Goal: Find specific page/section: Find specific page/section

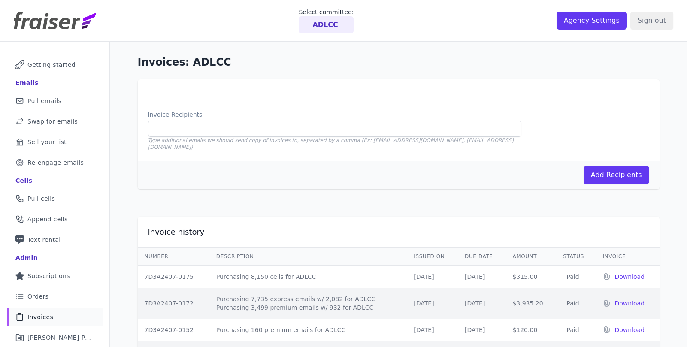
click at [69, 24] on img at bounding box center [55, 20] width 82 height 17
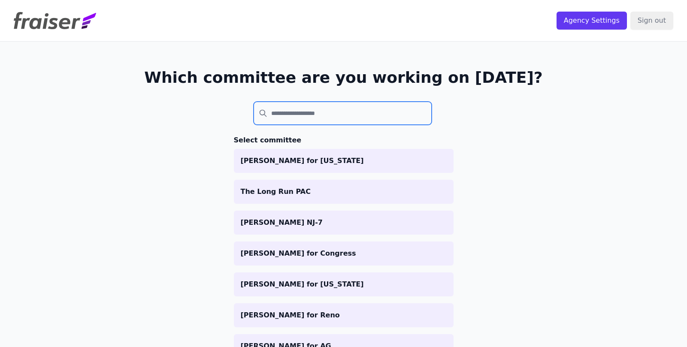
click at [303, 119] on input "search" at bounding box center [343, 113] width 179 height 23
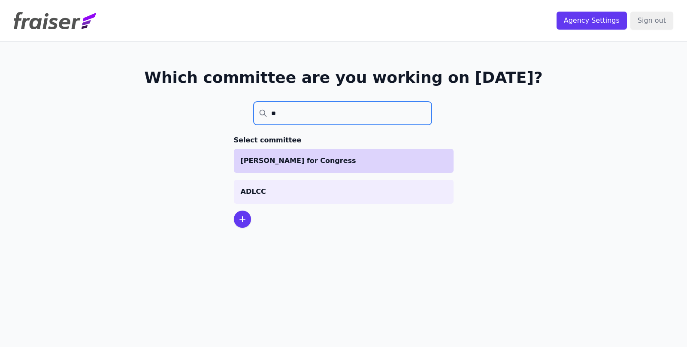
type input "**"
click at [297, 154] on li "[PERSON_NAME] for Congress" at bounding box center [344, 161] width 220 height 24
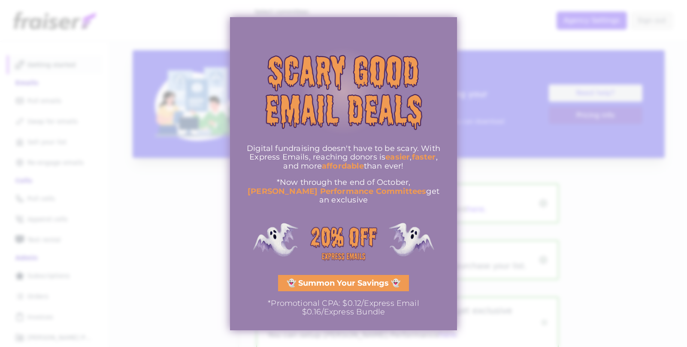
click at [225, 178] on div at bounding box center [343, 173] width 687 height 347
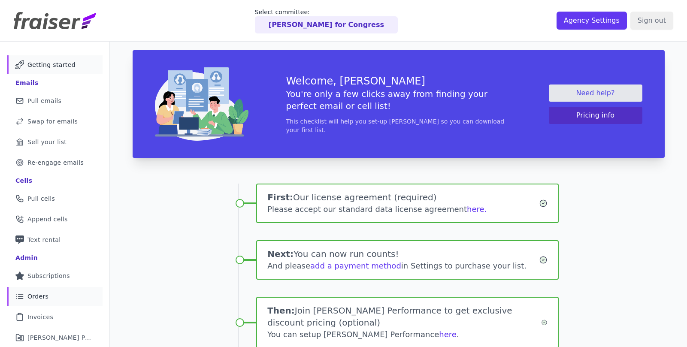
click at [47, 291] on link "List Icon Outline of bulleted list Orders" at bounding box center [55, 296] width 96 height 19
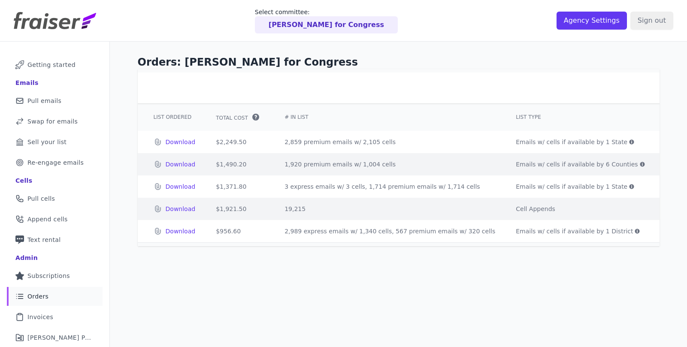
scroll to position [0, 337]
